Goal: Task Accomplishment & Management: Manage account settings

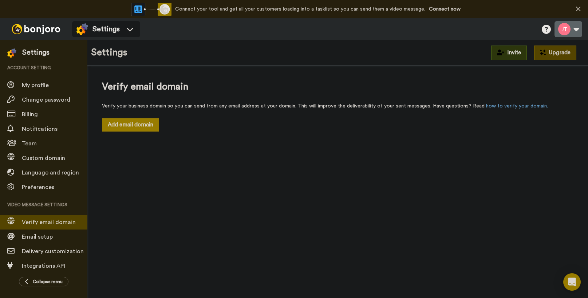
click at [561, 30] on button at bounding box center [569, 29] width 28 height 16
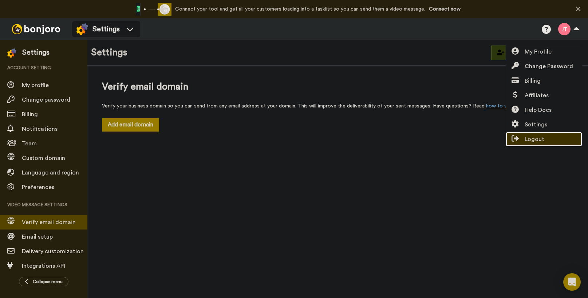
click at [537, 139] on span "Logout" at bounding box center [535, 139] width 20 height 9
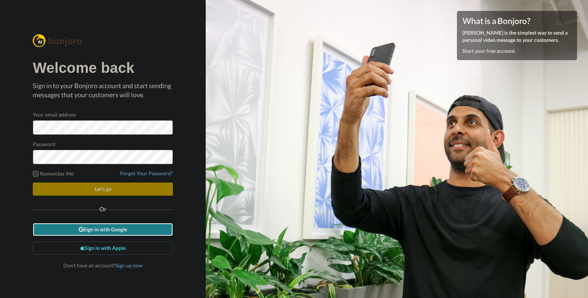
click at [122, 228] on link "Sign in with Google" at bounding box center [103, 229] width 140 height 13
